Goal: Transaction & Acquisition: Purchase product/service

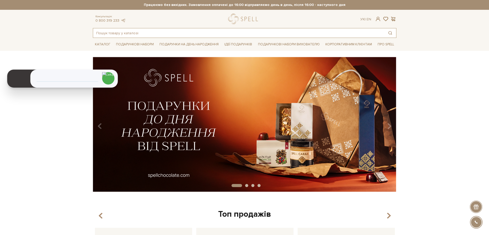
click at [160, 36] on input "text" at bounding box center [238, 32] width 291 height 9
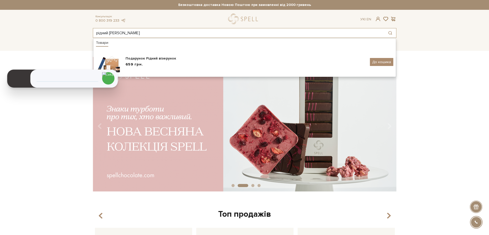
type input "рідний [PERSON_NAME]"
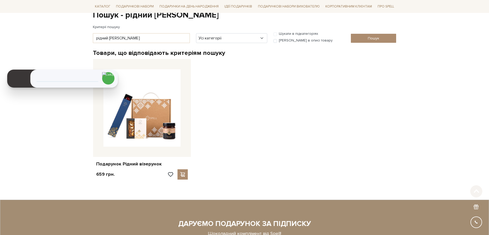
scroll to position [57, 0]
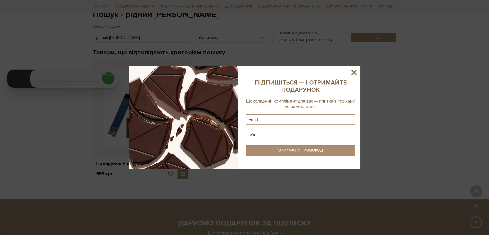
click at [355, 69] on icon at bounding box center [354, 72] width 9 height 9
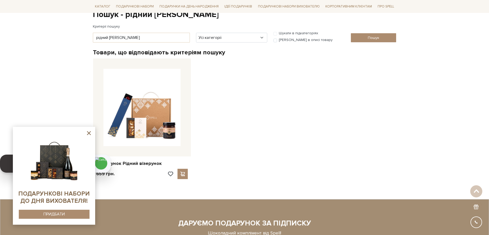
click at [89, 133] on icon at bounding box center [89, 133] width 6 height 6
